Goal: Task Accomplishment & Management: Manage account settings

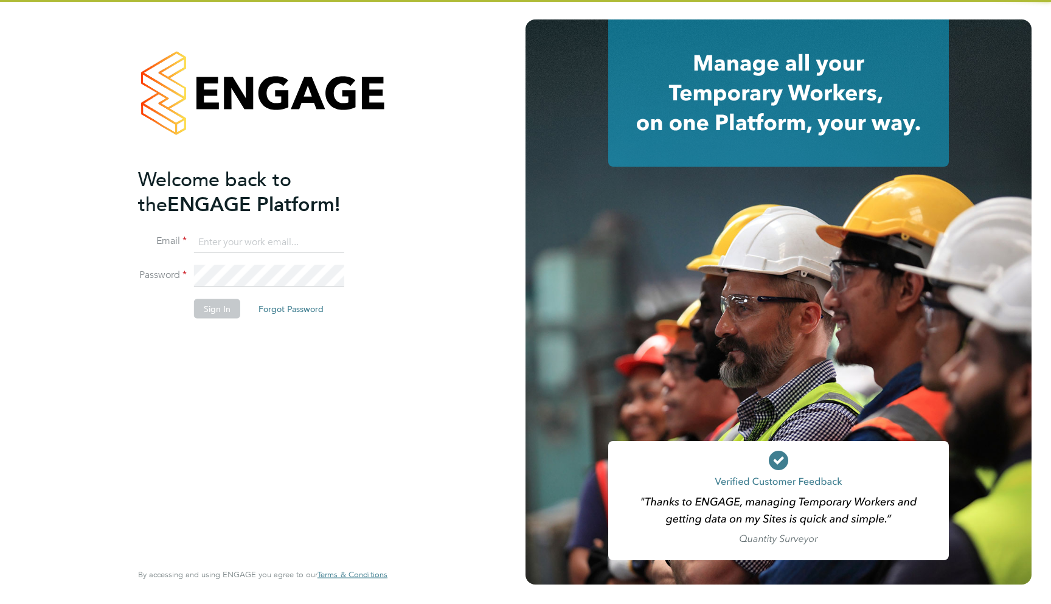
click at [217, 248] on input at bounding box center [269, 242] width 150 height 22
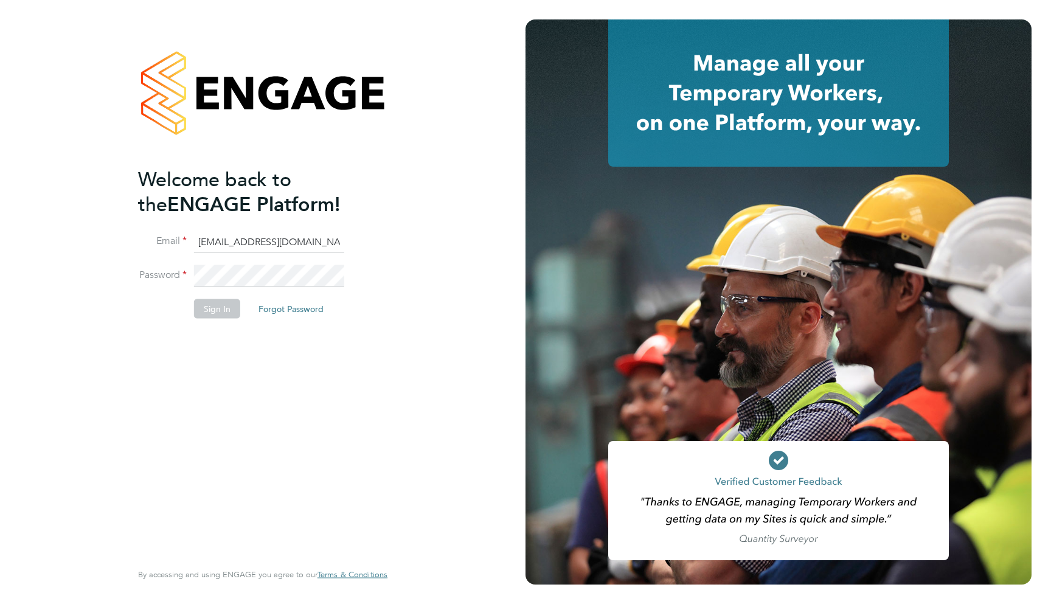
type input "support@engagelabs.io"
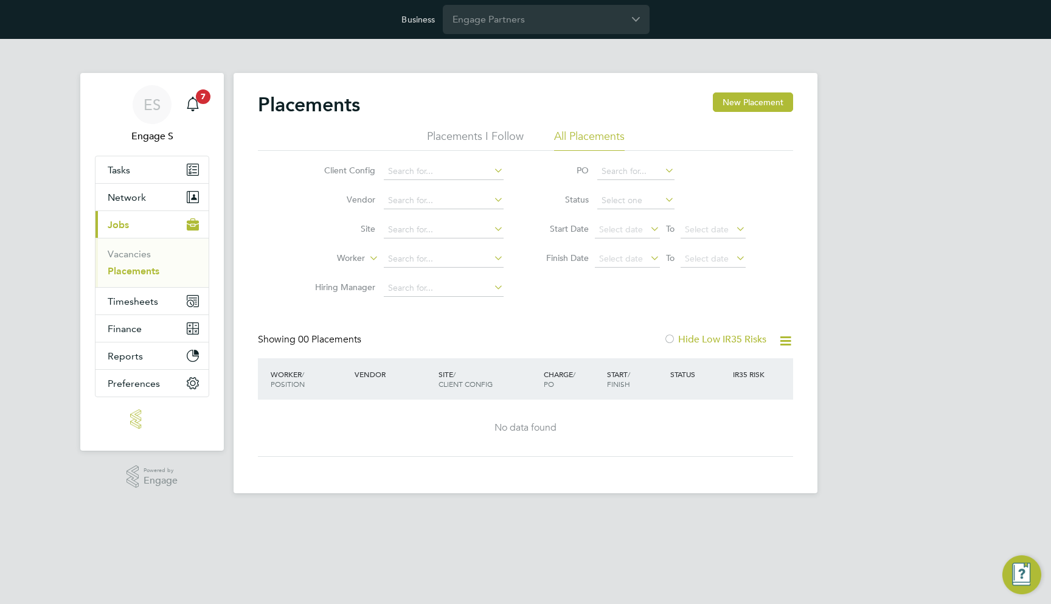
click at [482, 40] on app-barbie "Placements New Placement Placements I Follow All Placements Client Config Vendo…" at bounding box center [526, 266] width 584 height 454
click at [494, 18] on input "Engage Partners" at bounding box center [546, 19] width 207 height 29
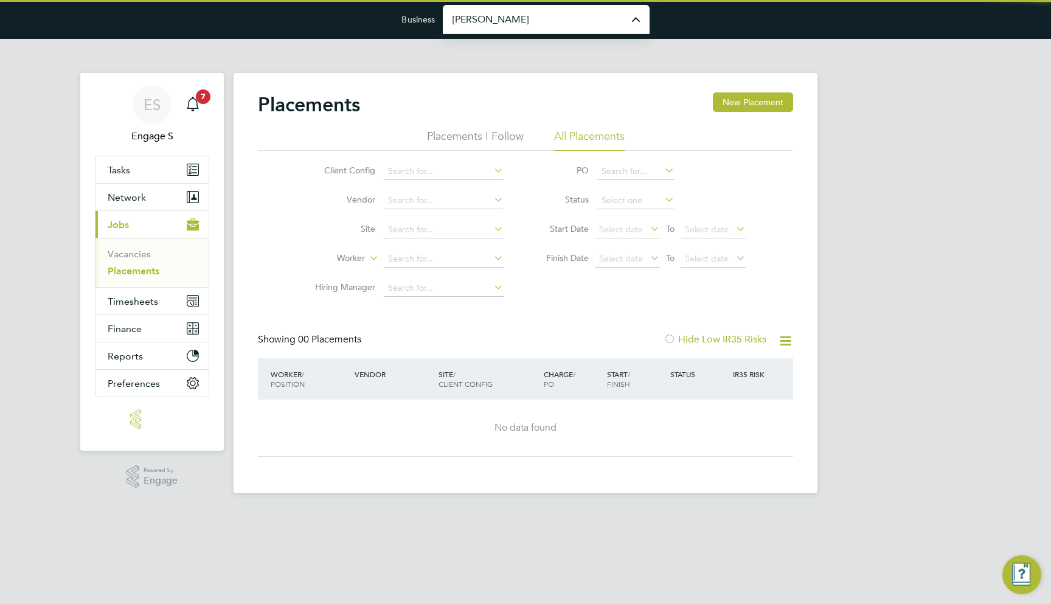
type input "[PERSON_NAME] Construction & Infrastructure Ltd"
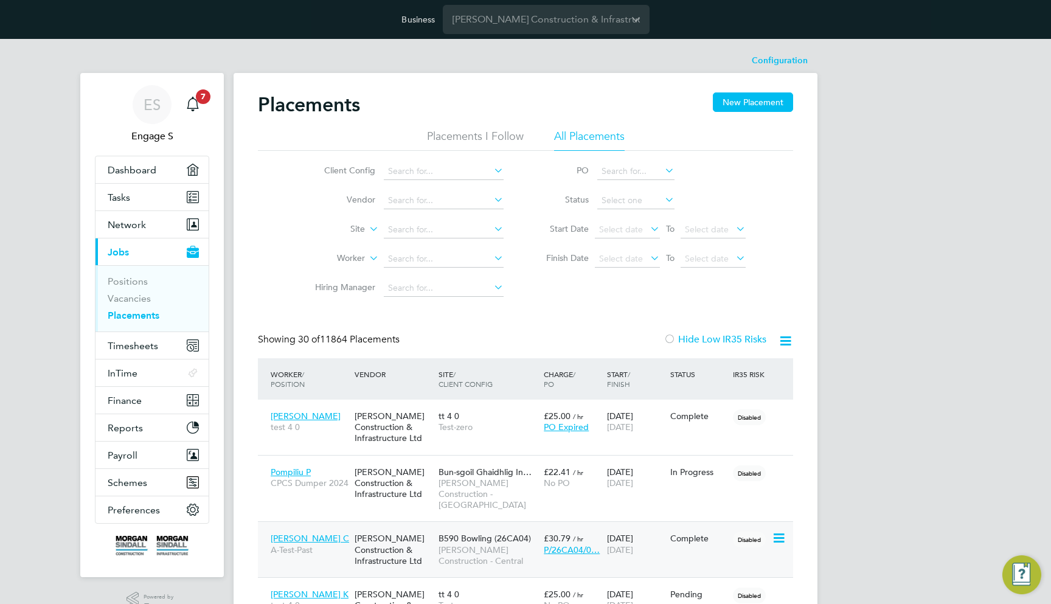
click at [157, 340] on span "Timesheets" at bounding box center [133, 346] width 50 height 12
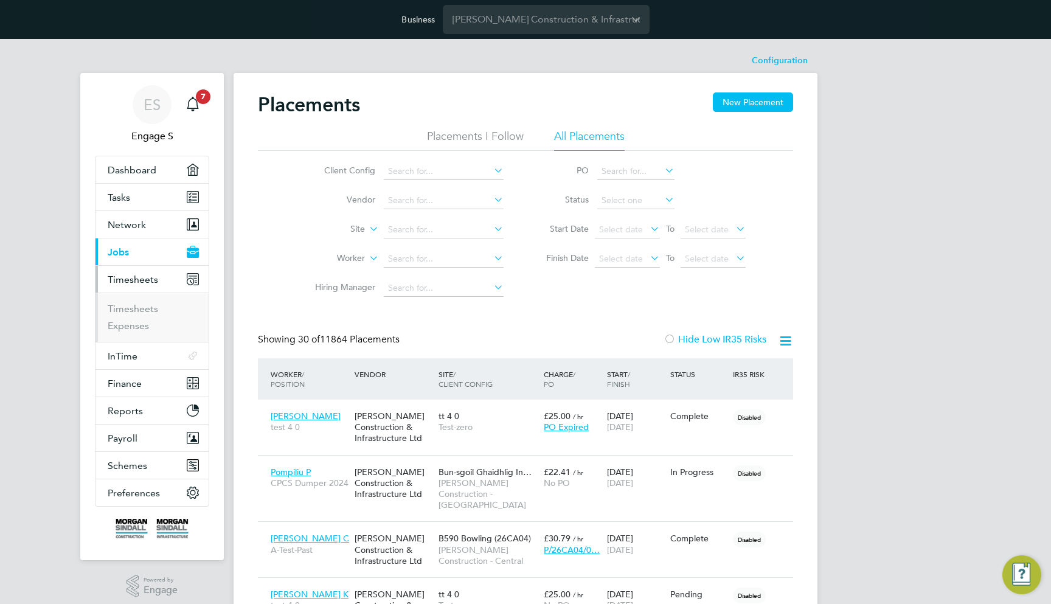
click at [155, 340] on ul "Timesheets Expenses" at bounding box center [152, 317] width 113 height 49
click at [148, 312] on link "Timesheets" at bounding box center [133, 309] width 50 height 12
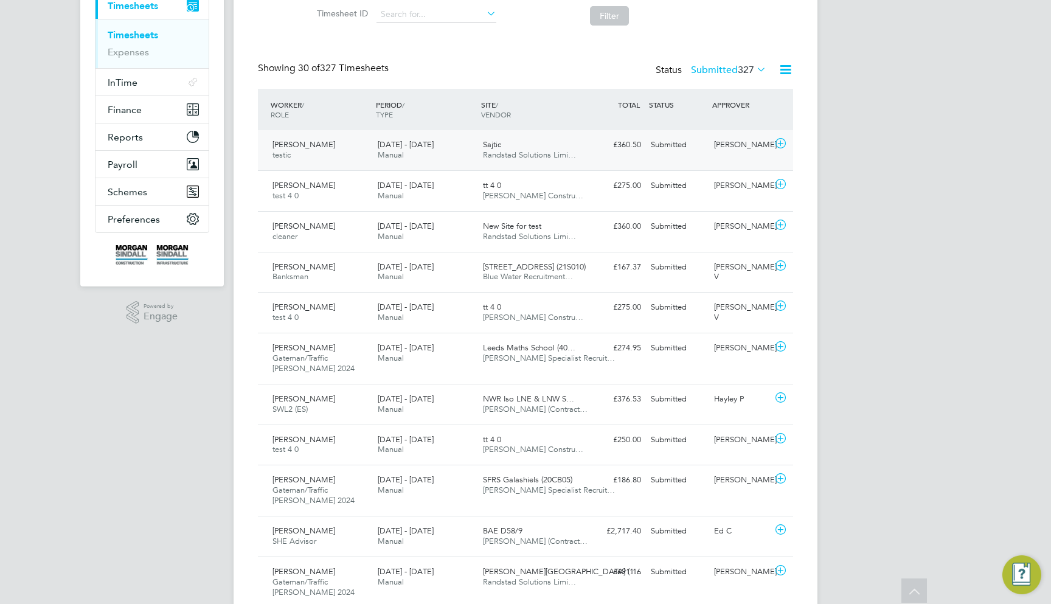
click at [623, 139] on div "£360.50 Submitted" at bounding box center [614, 145] width 63 height 20
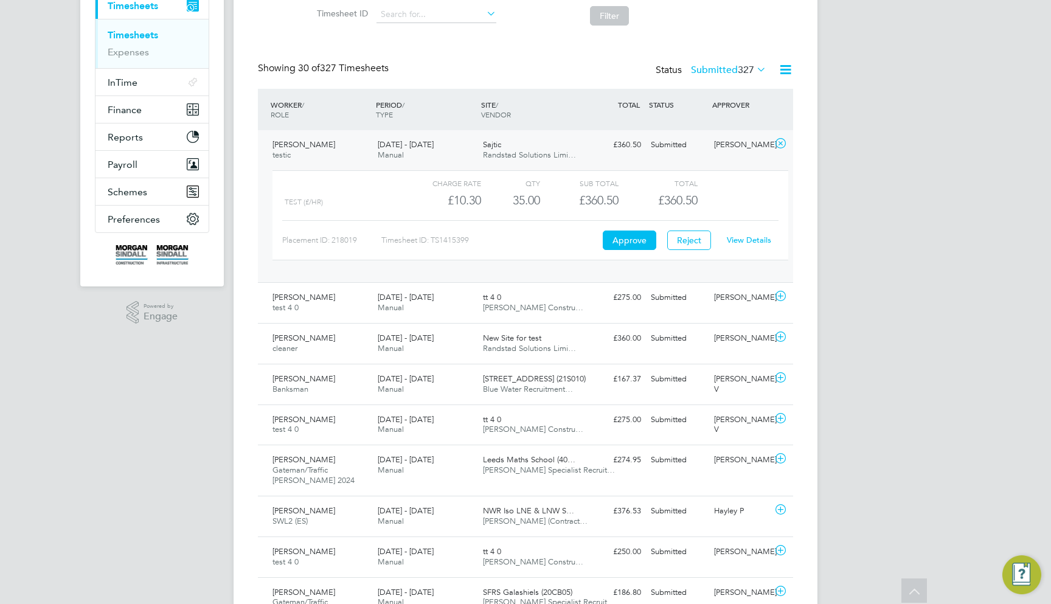
click at [736, 245] on div "View Details" at bounding box center [749, 240] width 60 height 19
click at [745, 242] on link "View Details" at bounding box center [749, 240] width 44 height 10
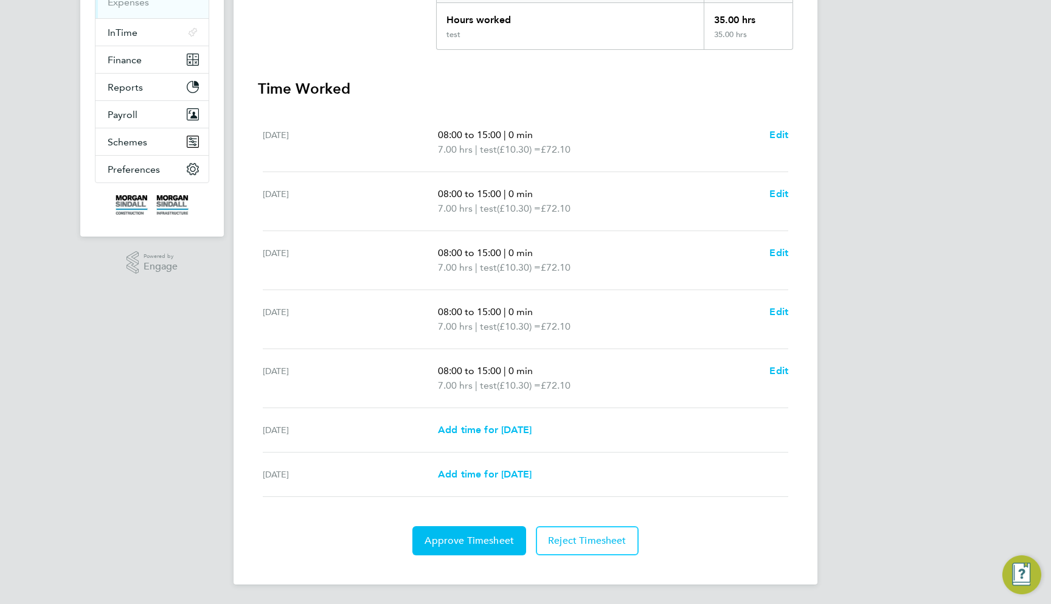
scroll to position [324, 0]
click at [468, 527] on button "Approve Timesheet" at bounding box center [469, 540] width 114 height 29
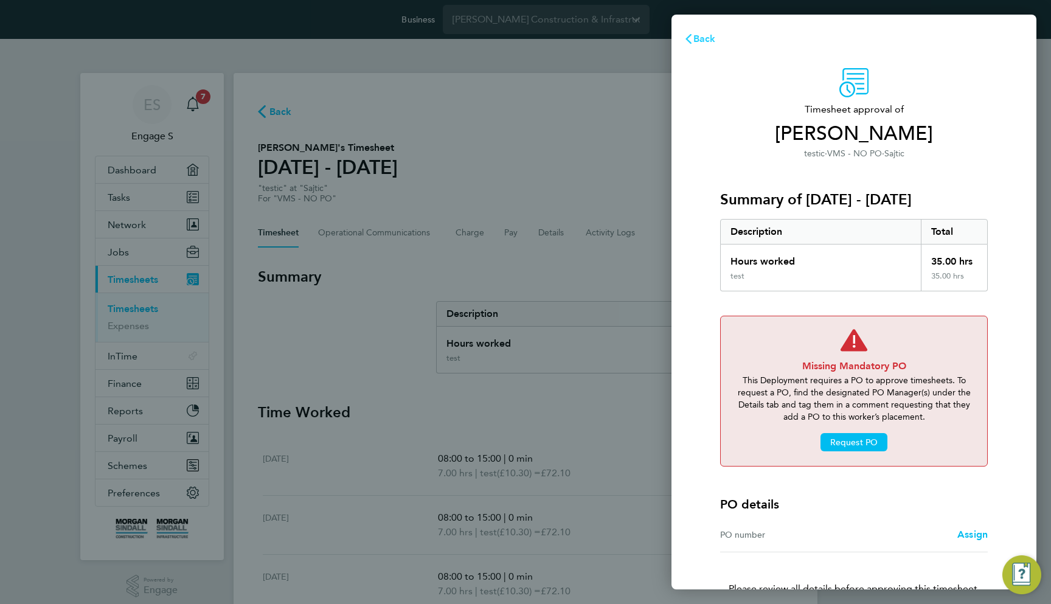
click at [704, 29] on button "Back" at bounding box center [700, 39] width 57 height 24
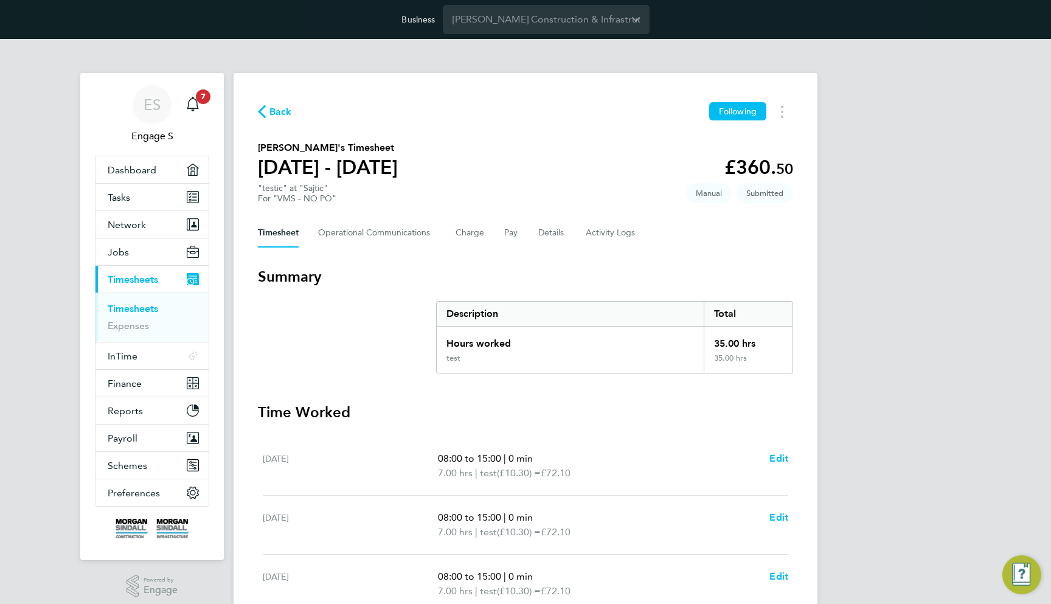
scroll to position [324, 0]
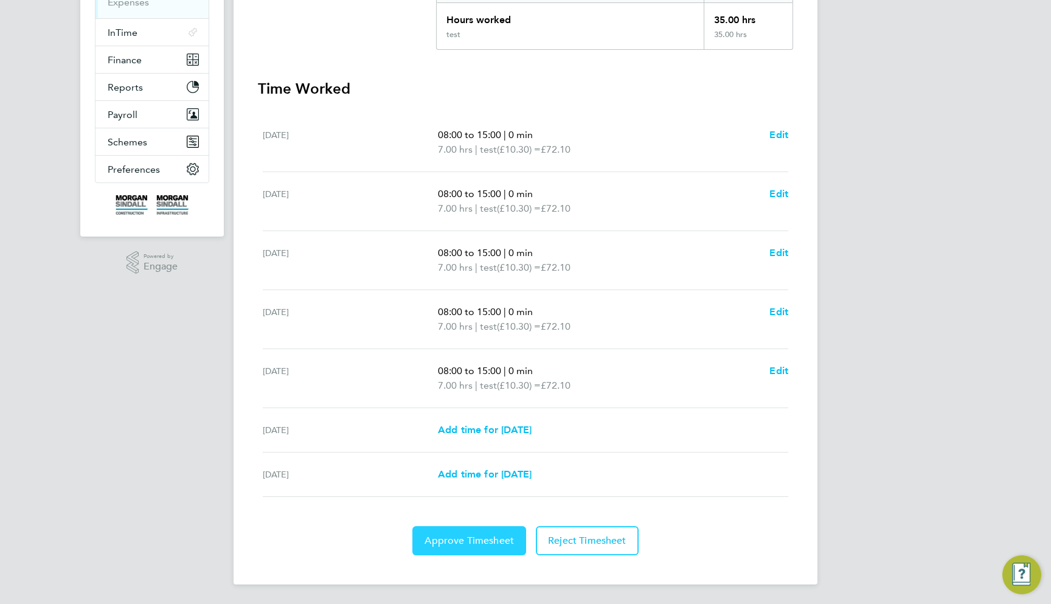
click at [485, 532] on button "Approve Timesheet" at bounding box center [469, 540] width 114 height 29
click at [477, 546] on app-root "Business Morgan Sindall Construction & Infrastructure Ltd ES Engage S Notificat…" at bounding box center [525, 140] width 1051 height 928
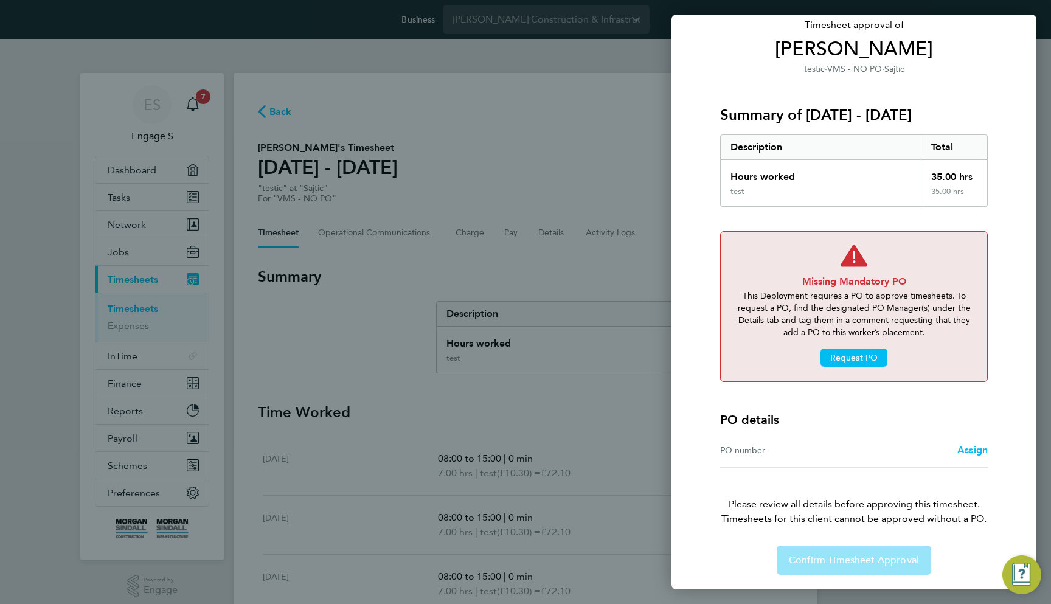
scroll to position [85, 0]
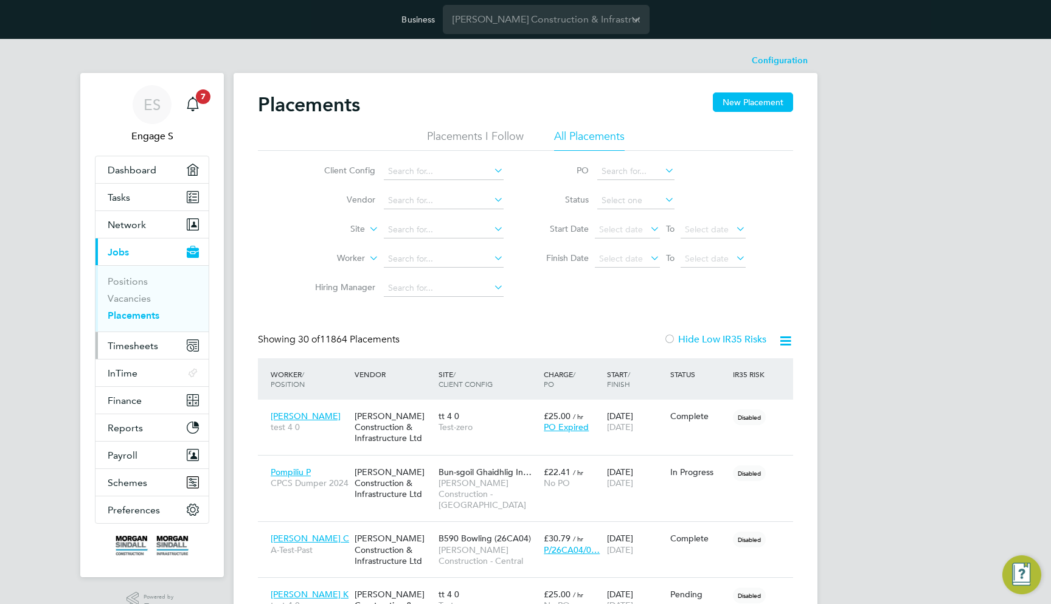
click at [136, 335] on button "Timesheets" at bounding box center [152, 345] width 113 height 27
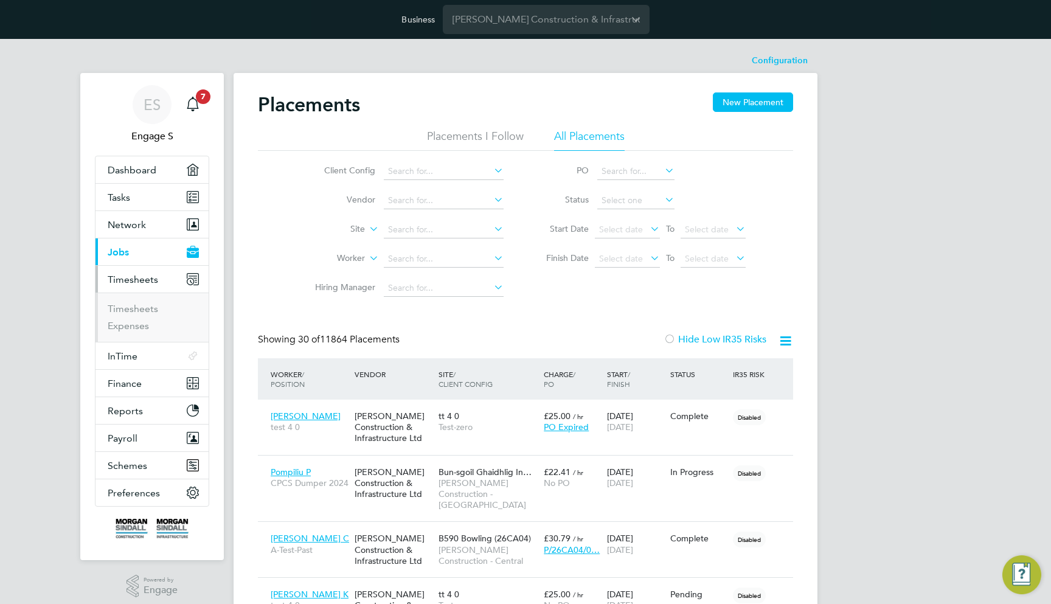
click at [136, 293] on button "Timesheets" at bounding box center [152, 279] width 113 height 27
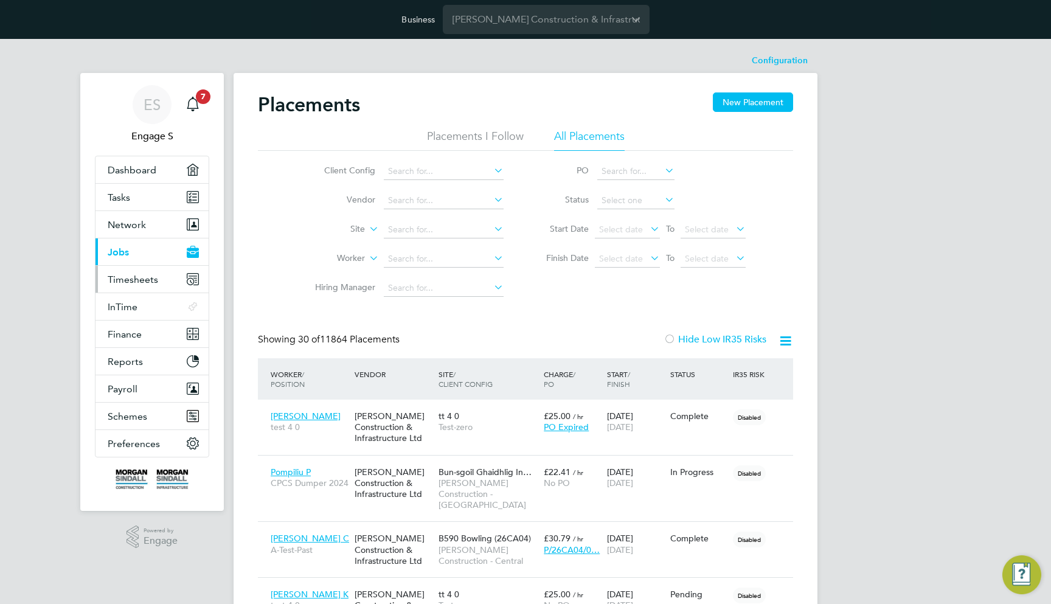
click at [144, 274] on span "Timesheets" at bounding box center [133, 280] width 50 height 12
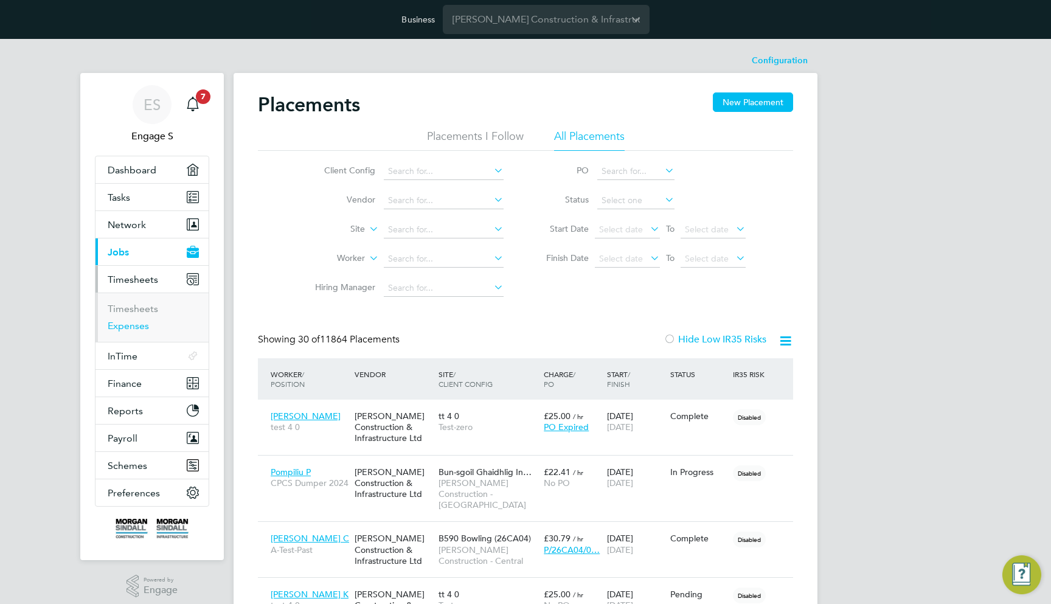
click at [127, 324] on link "Expenses" at bounding box center [128, 326] width 41 height 12
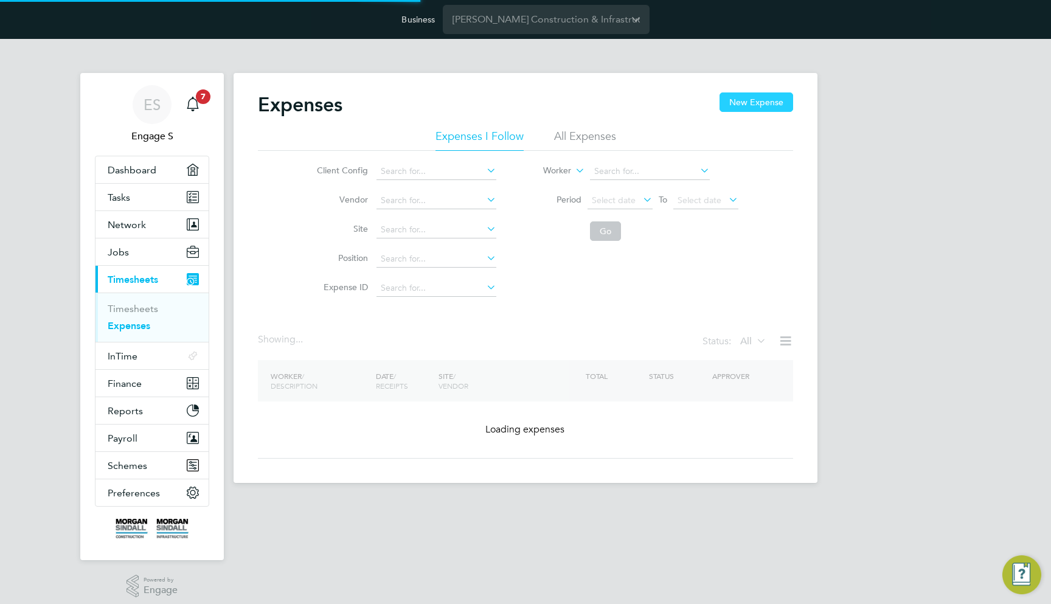
click at [771, 93] on button "New Expense" at bounding box center [757, 101] width 74 height 19
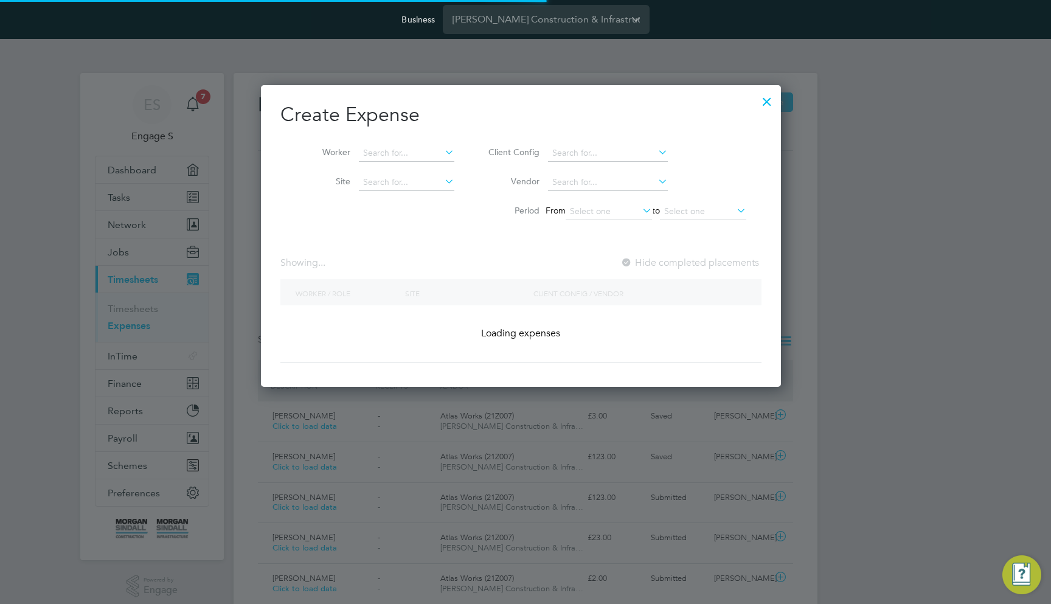
scroll to position [30, 106]
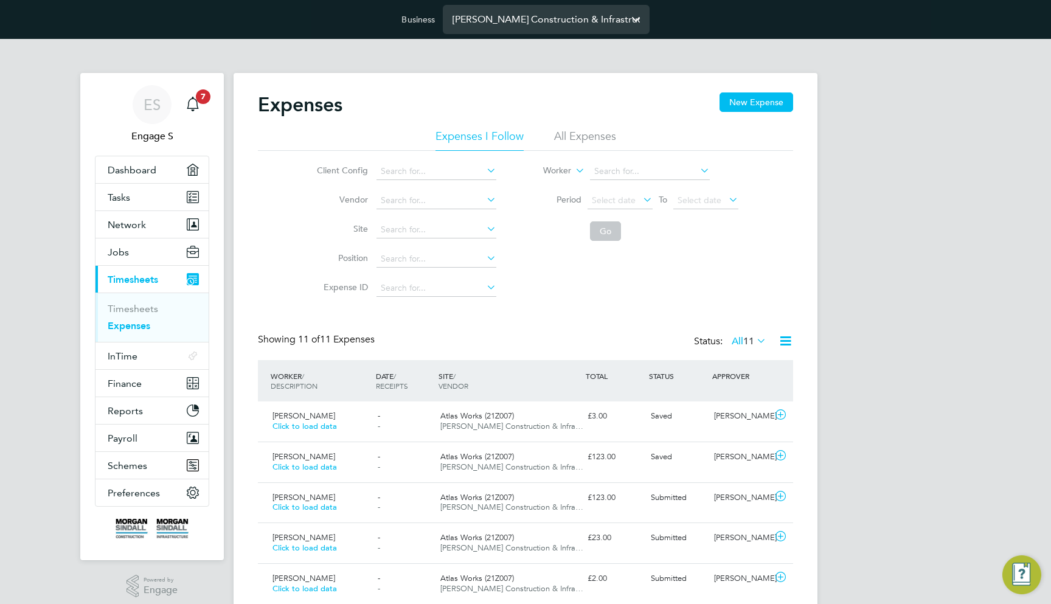
click at [510, 29] on input "Morgan Sindall Construction & Infrastructure Ltd" at bounding box center [546, 19] width 207 height 29
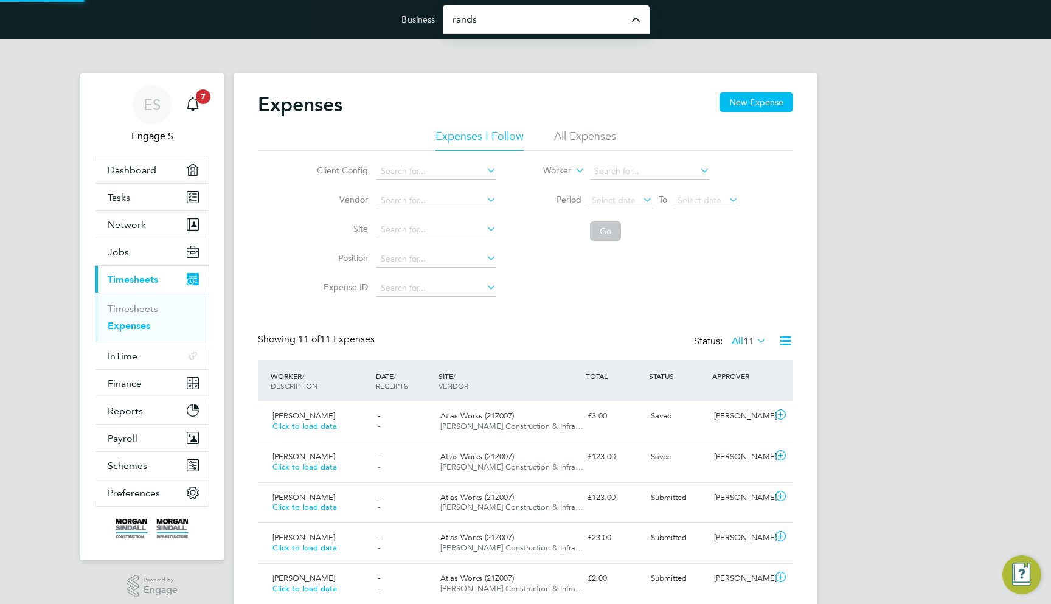
type input "Randstad Solutions Limited"
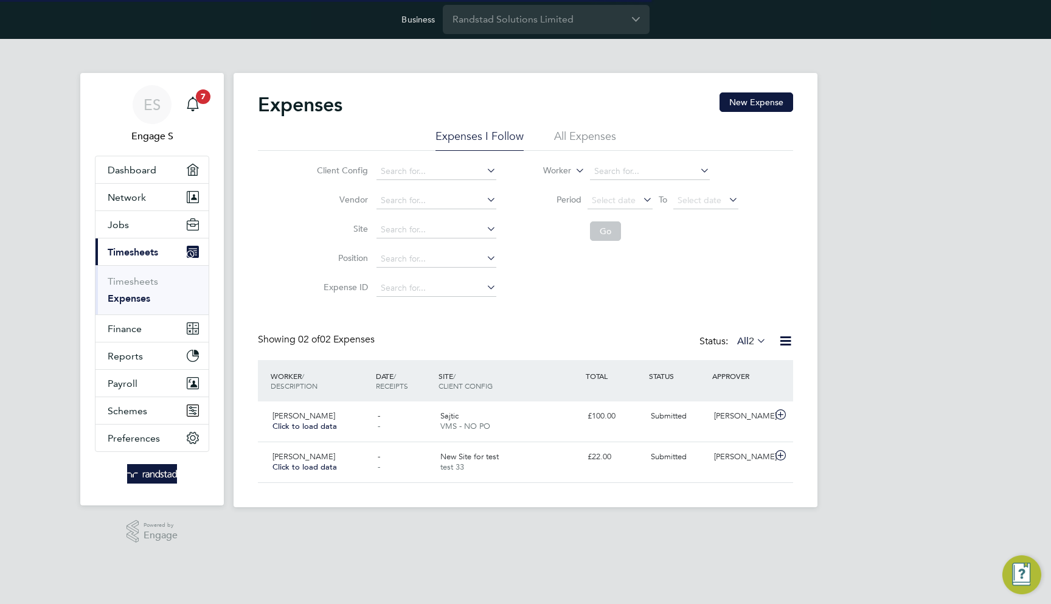
scroll to position [30, 148]
click at [748, 93] on button "New Expense" at bounding box center [757, 101] width 74 height 19
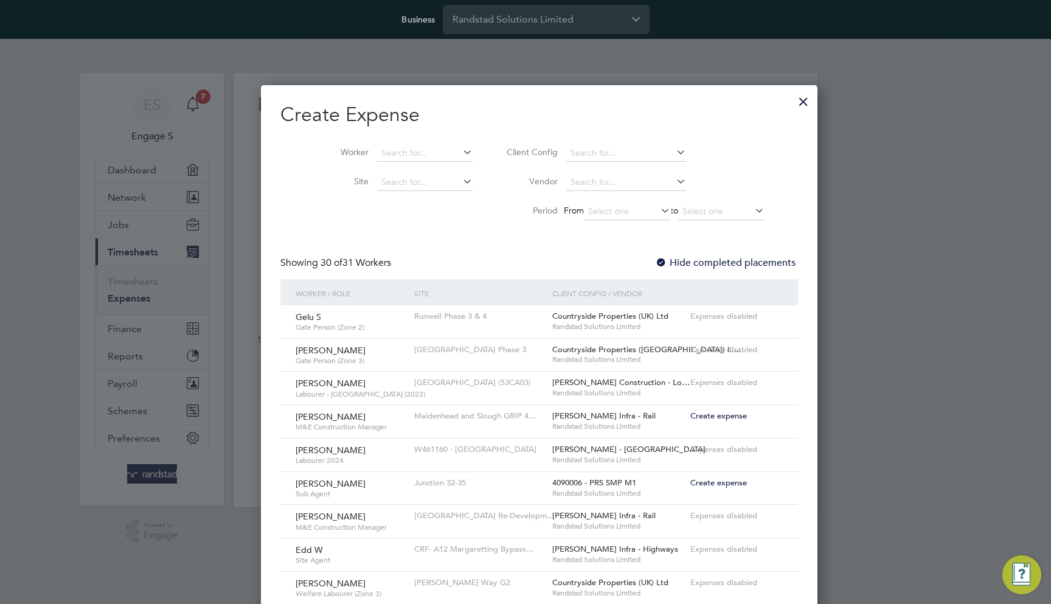
scroll to position [6, 6]
click at [715, 411] on span "Create expense" at bounding box center [718, 416] width 57 height 10
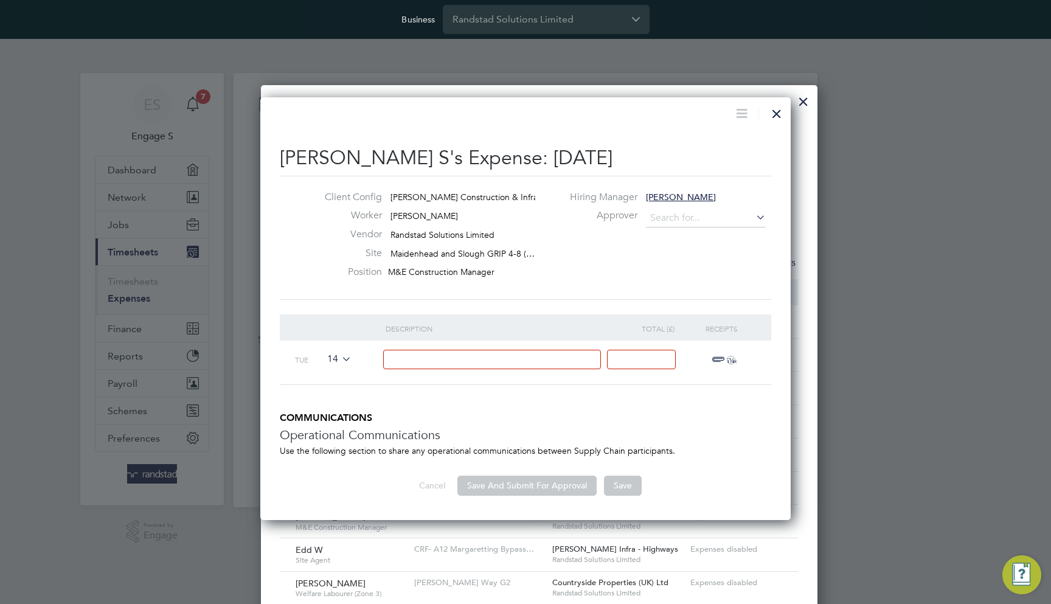
type input "[PERSON_NAME]"
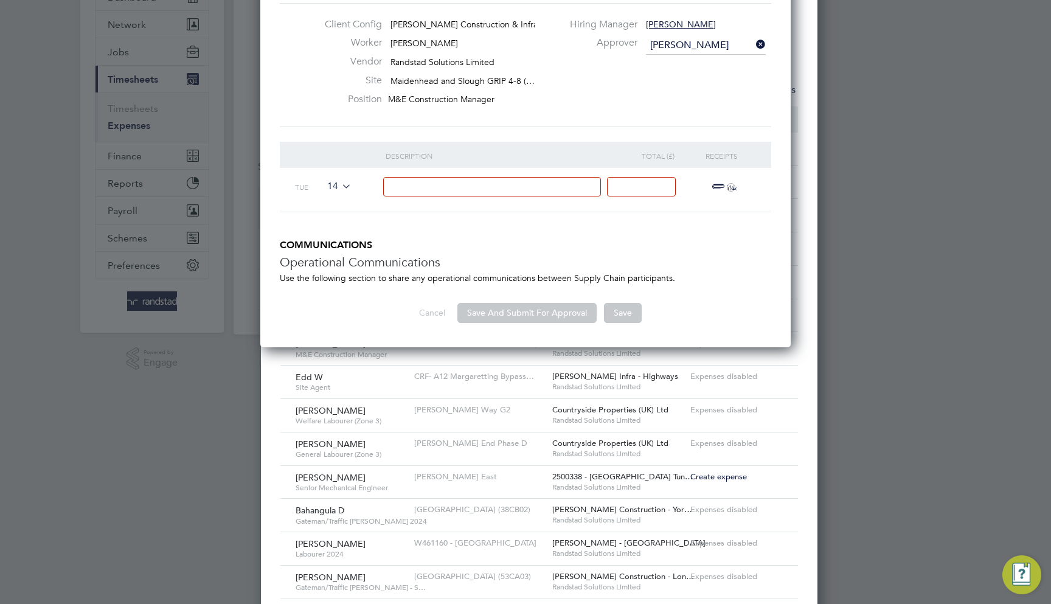
scroll to position [136, 0]
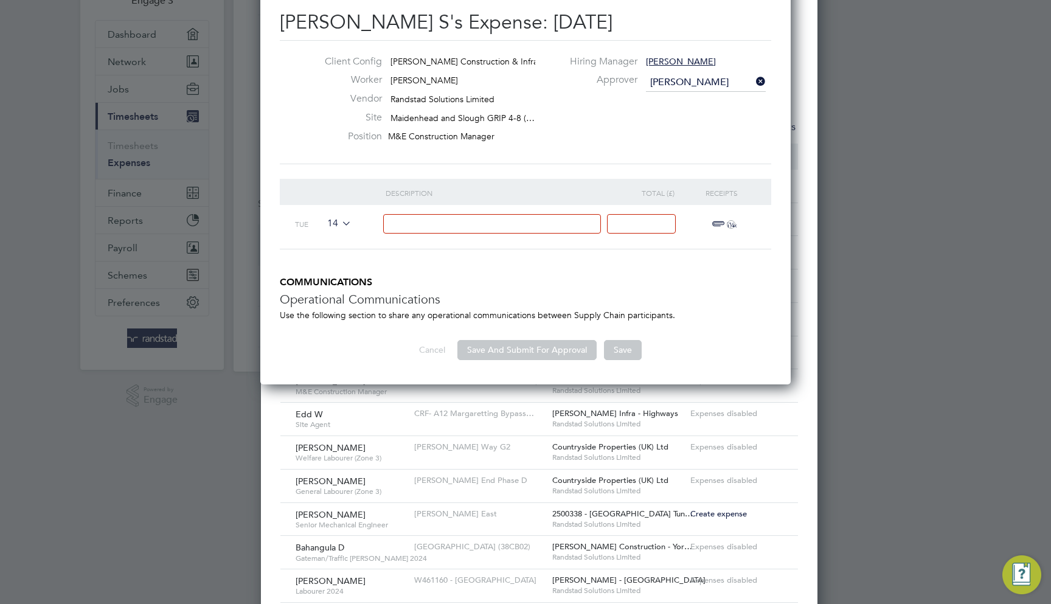
click at [489, 238] on div at bounding box center [498, 227] width 224 height 44
click at [485, 221] on input at bounding box center [492, 224] width 218 height 20
type input "Adaasa"
click at [654, 214] on input at bounding box center [641, 224] width 69 height 20
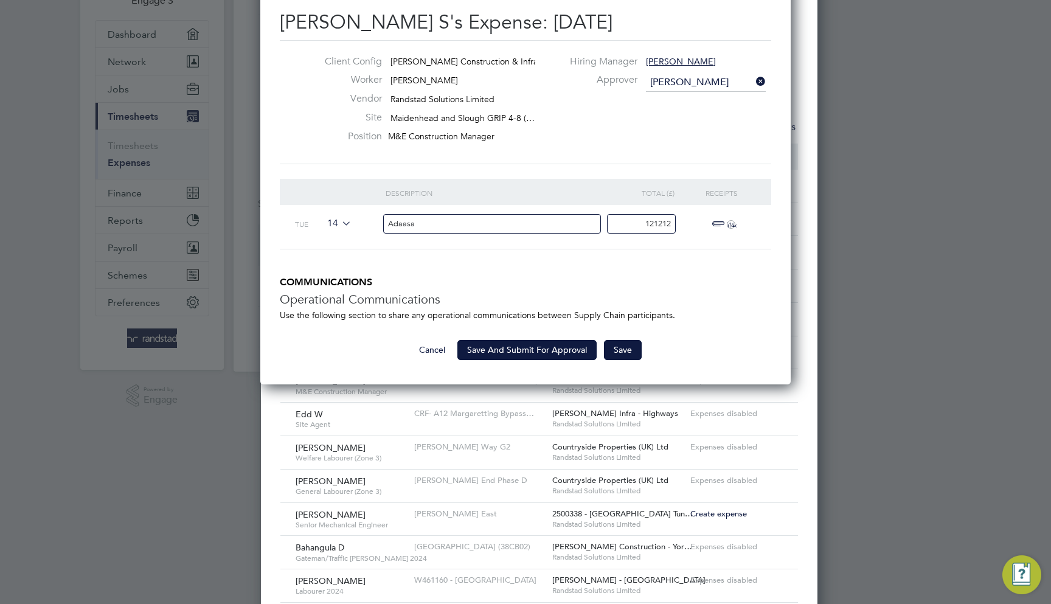
type input "121212"
click at [658, 268] on li "Description Total (£) Receipts Tue 14 Adaasa 121212 ï¼‹" at bounding box center [526, 228] width 492 height 98
click at [630, 344] on button "Save" at bounding box center [623, 349] width 38 height 19
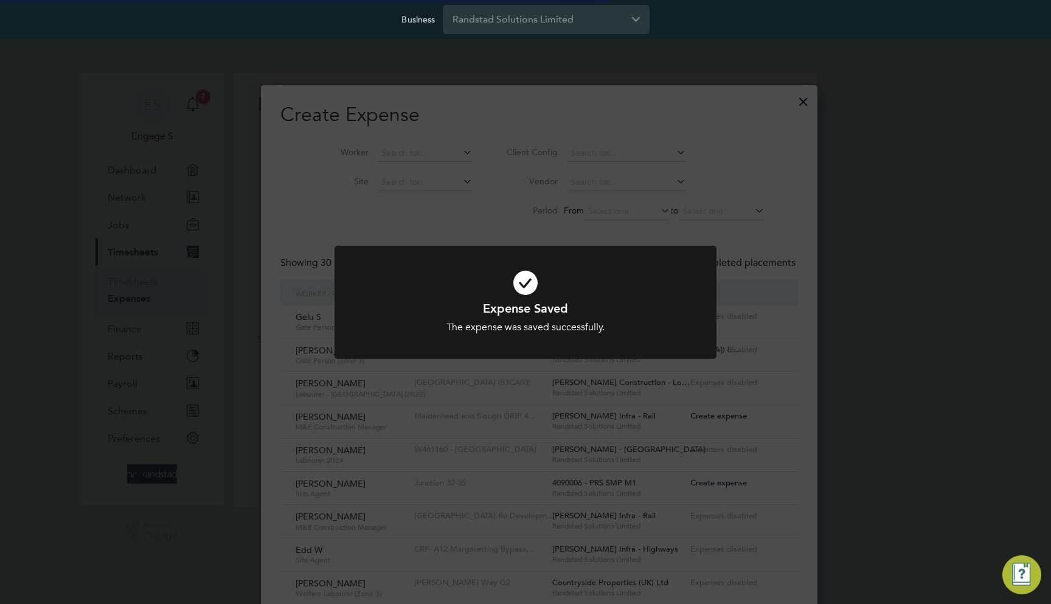
scroll to position [6, 6]
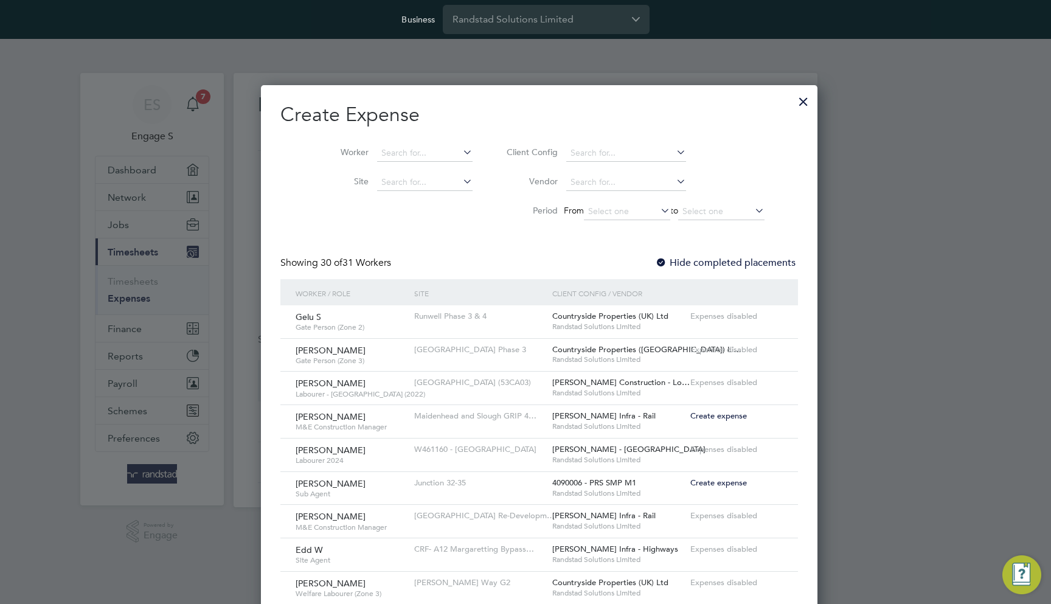
click at [793, 105] on div at bounding box center [804, 99] width 22 height 22
